Goal: Task Accomplishment & Management: Use online tool/utility

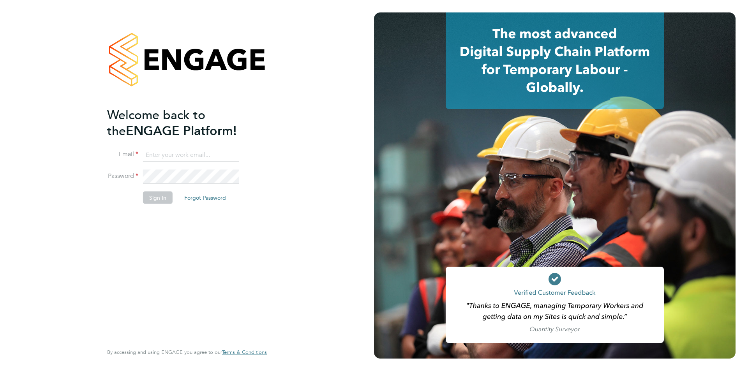
type input "[PERSON_NAME][EMAIL_ADDRESS][DOMAIN_NAME]"
drag, startPoint x: 148, startPoint y: 195, endPoint x: 126, endPoint y: 207, distance: 25.3
click at [149, 195] on button "Sign In" at bounding box center [158, 197] width 30 height 12
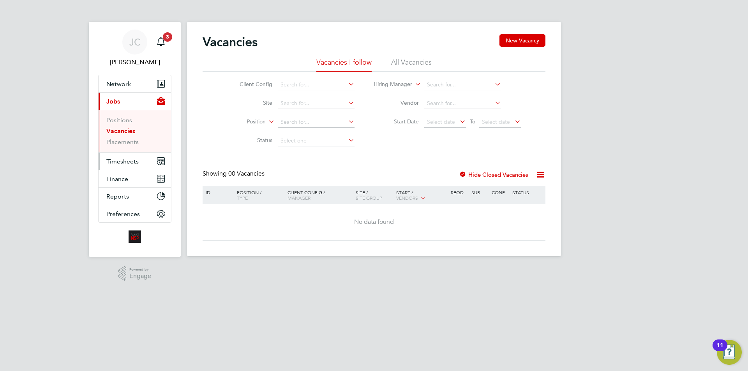
click at [126, 162] on span "Timesheets" at bounding box center [122, 161] width 32 height 7
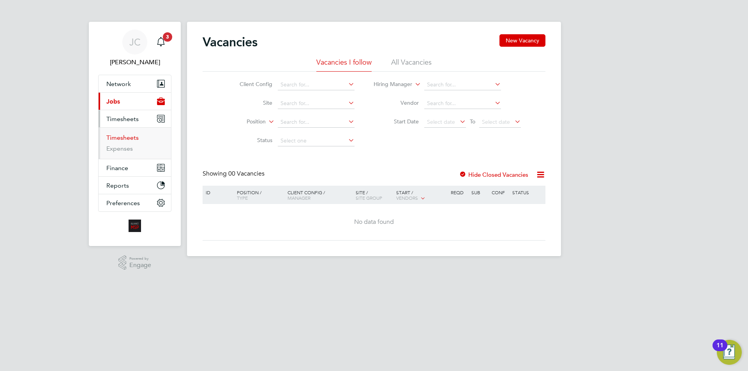
click at [127, 141] on link "Timesheets" at bounding box center [122, 137] width 32 height 7
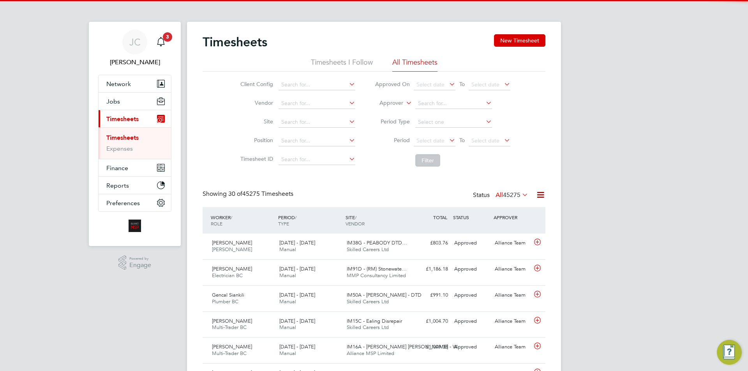
click at [401, 105] on label "Approver" at bounding box center [385, 103] width 35 height 8
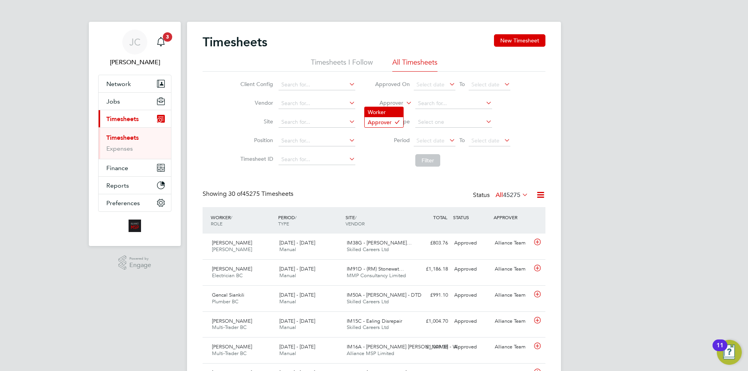
click at [392, 109] on li "Worker" at bounding box center [384, 112] width 39 height 10
click at [446, 99] on input at bounding box center [453, 103] width 77 height 11
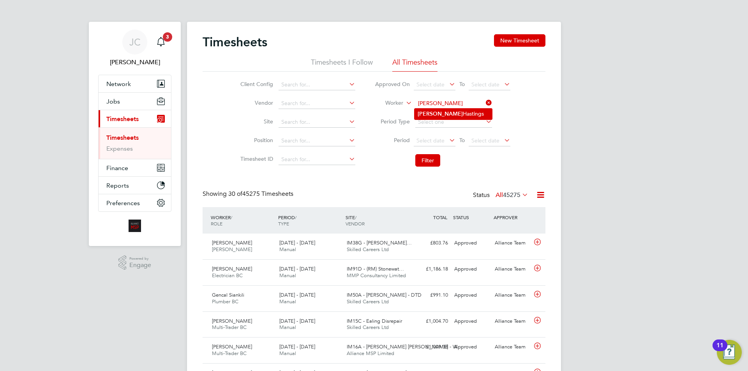
click at [444, 113] on li "[PERSON_NAME]" at bounding box center [454, 114] width 78 height 11
type input "[PERSON_NAME]"
click at [429, 167] on button "Filter" at bounding box center [427, 160] width 25 height 12
click at [484, 104] on icon at bounding box center [484, 102] width 0 height 11
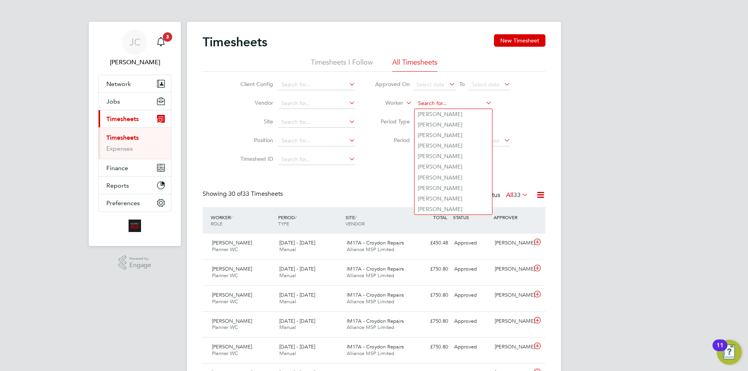
click at [475, 101] on input at bounding box center [453, 103] width 77 height 11
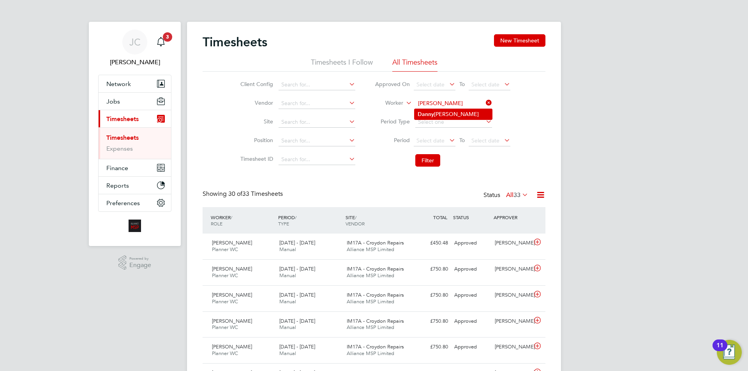
click at [426, 114] on b "D anny" at bounding box center [426, 114] width 16 height 7
type input "Danny Dumlao"
click at [427, 157] on button "Filter" at bounding box center [427, 160] width 25 height 12
click at [484, 104] on icon at bounding box center [484, 102] width 0 height 11
click at [477, 104] on input at bounding box center [453, 103] width 77 height 11
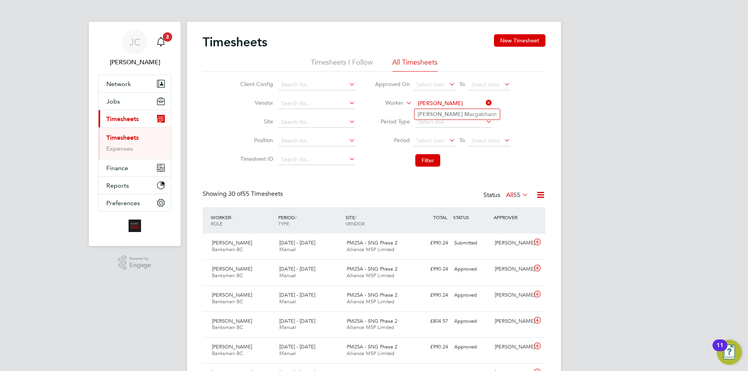
click at [477, 111] on li "Luke M acgabhann" at bounding box center [457, 114] width 85 height 11
type input "Luke Macgabhann"
click at [436, 155] on button "Filter" at bounding box center [427, 160] width 25 height 12
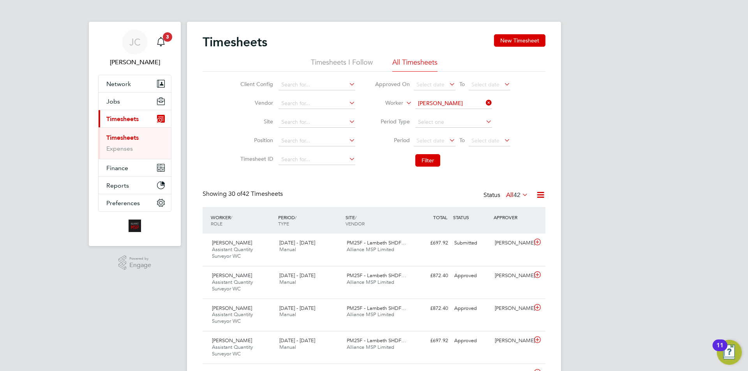
click at [484, 99] on icon at bounding box center [484, 102] width 0 height 11
